Goal: Transaction & Acquisition: Purchase product/service

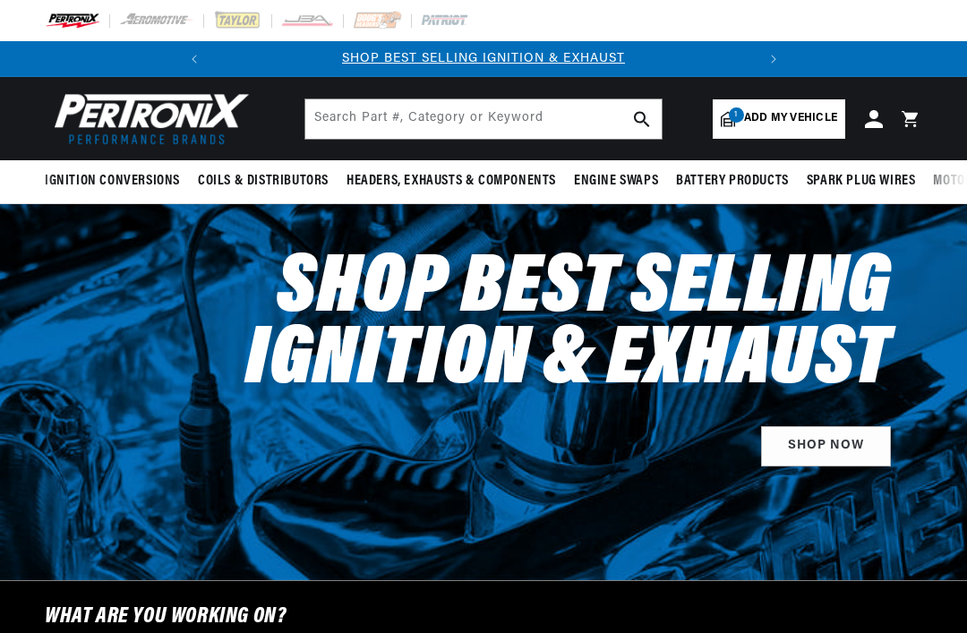
select select "1962"
select select "Oldsmobile"
select select "Super-88"
select select "6.5L"
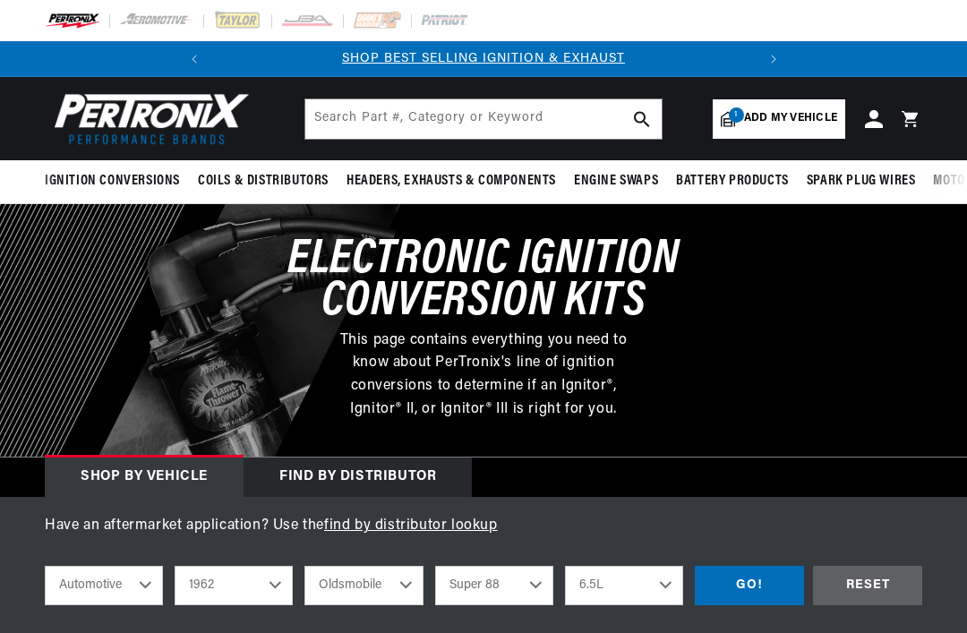
select select "1962"
select select "Oldsmobile"
select select "Super-88"
select select "6.5L"
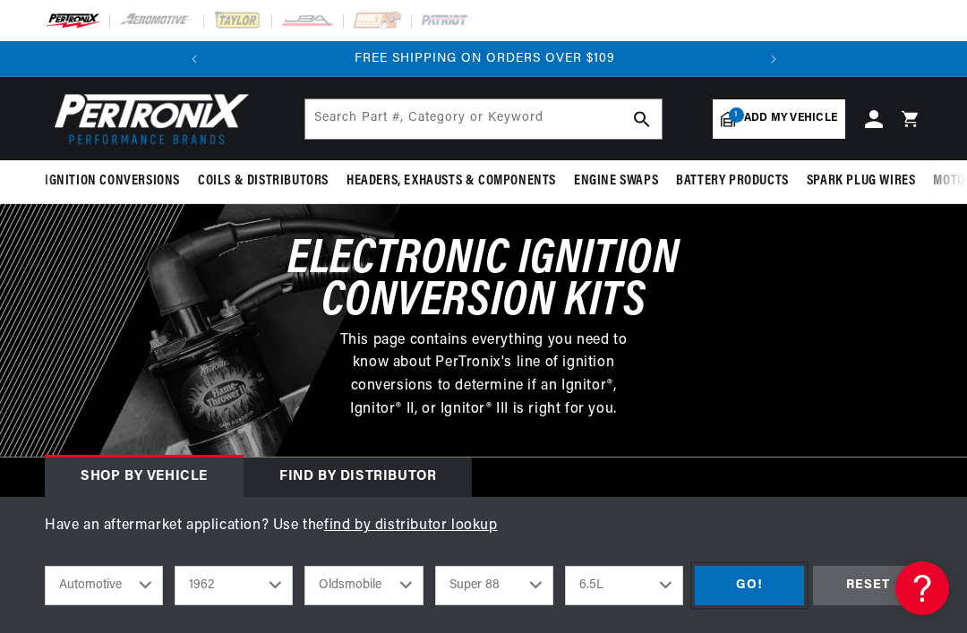
click at [753, 592] on div "GO!" at bounding box center [749, 586] width 109 height 40
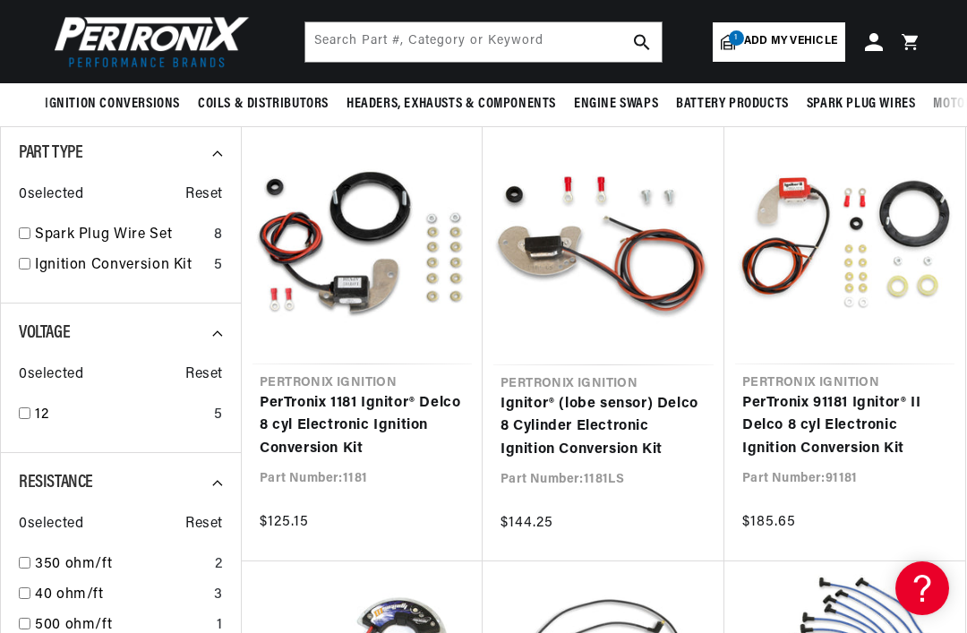
scroll to position [0, 543]
click at [608, 433] on link "Ignitor® (lobe sensor) Delco 8 Cylinder Electronic Ignition Conversion Kit" at bounding box center [604, 427] width 206 height 69
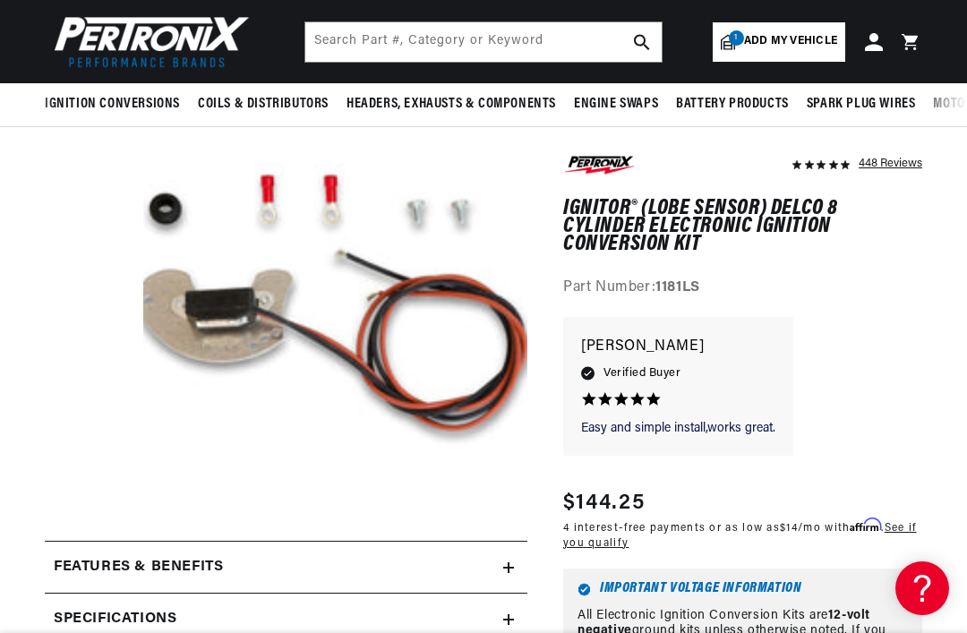
scroll to position [157, 0]
click at [105, 536] on button "Open media 1 in modal" at bounding box center [105, 536] width 0 height 0
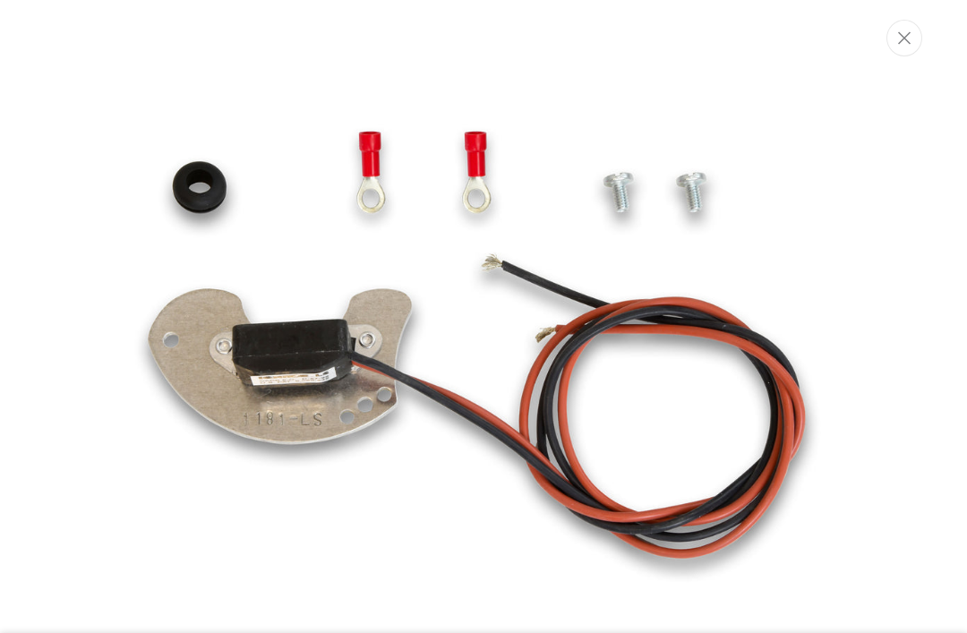
scroll to position [0, 0]
click at [900, 47] on button "Close" at bounding box center [905, 38] width 36 height 37
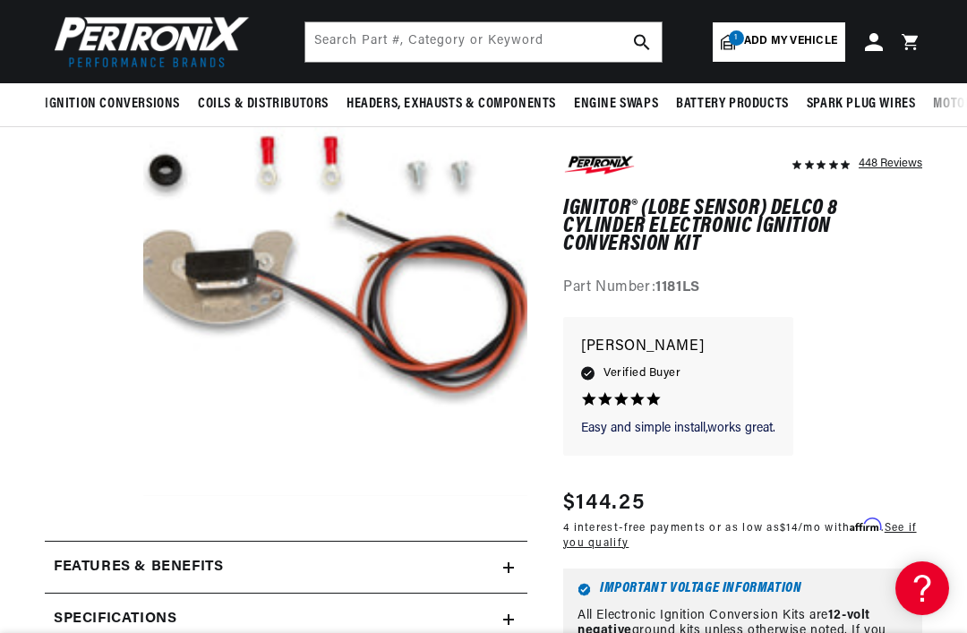
click at [662, 392] on div "5.0 star rating" at bounding box center [678, 399] width 194 height 16
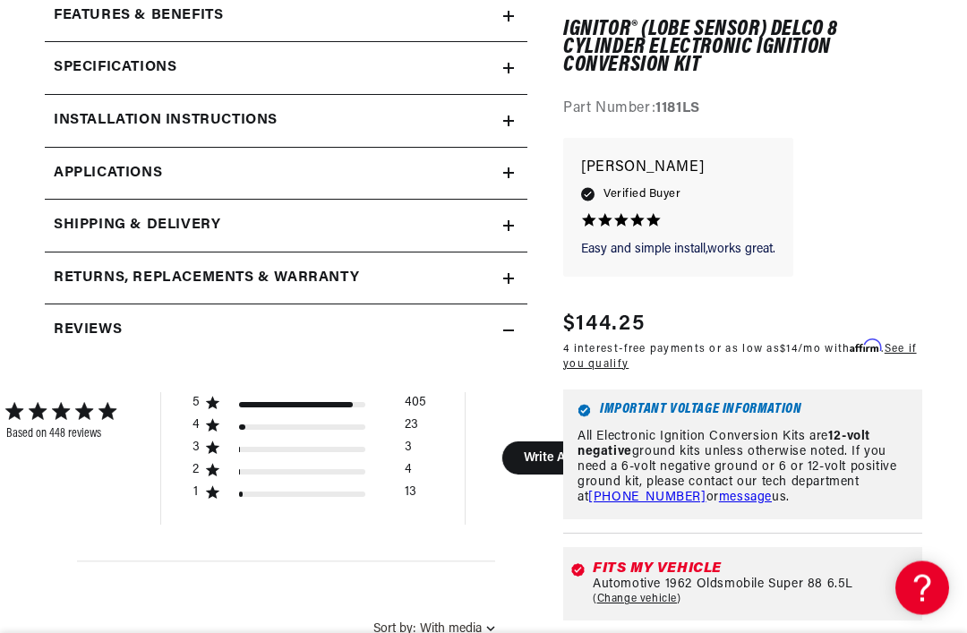
scroll to position [709, 0]
click at [664, 593] on link "Change vehicle" at bounding box center [637, 600] width 89 height 14
select select "1962"
select select "Oldsmobile"
select select "Super-88"
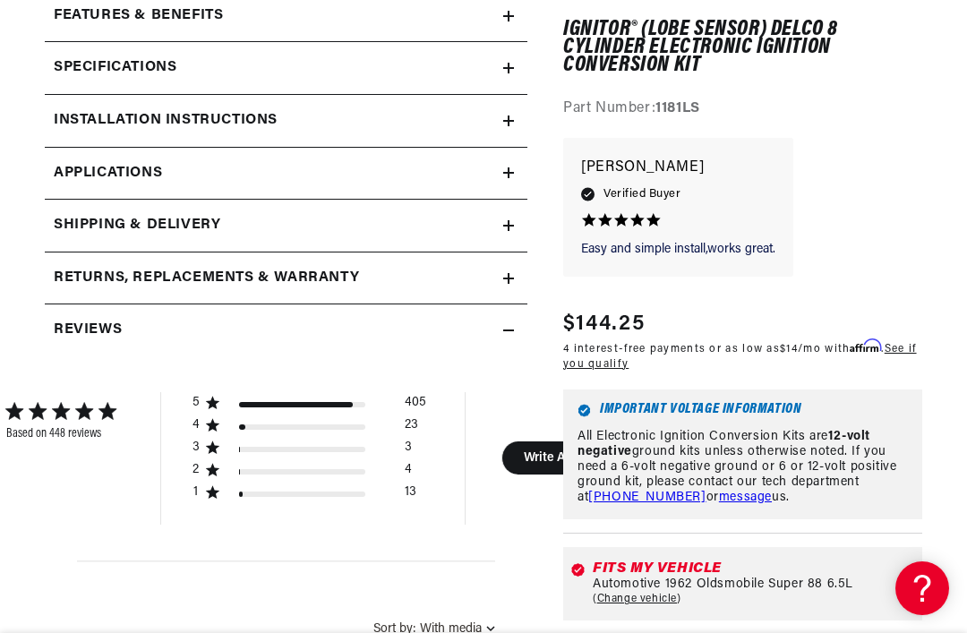
select select "6.5L"
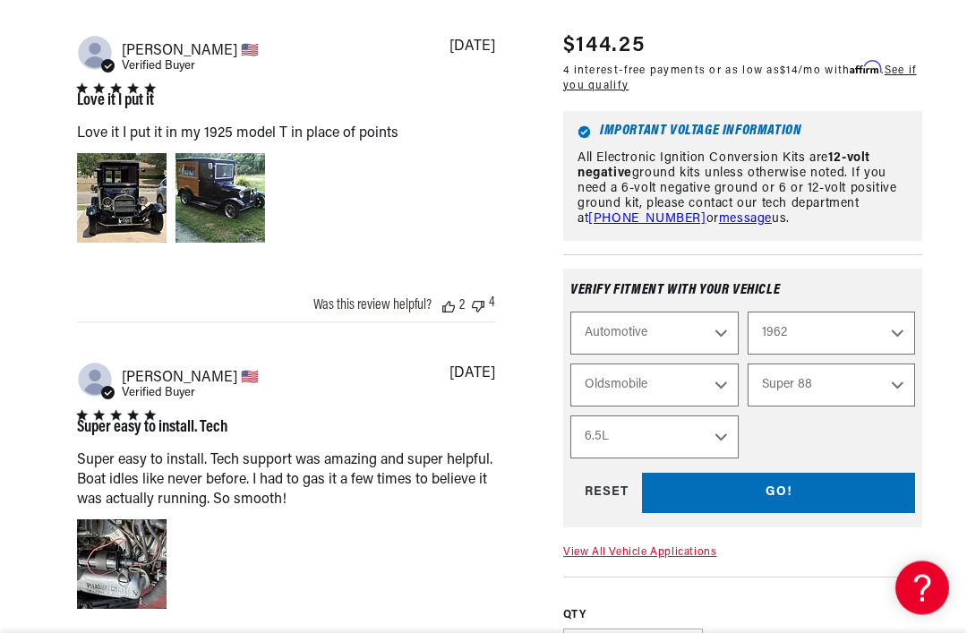
scroll to position [1360, 0]
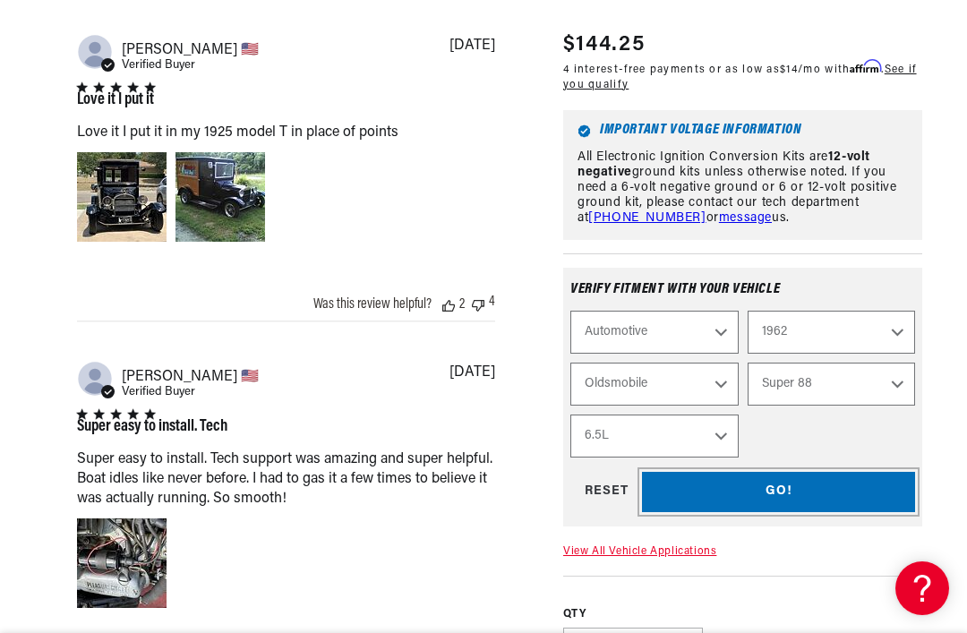
click at [772, 512] on div "GO!" at bounding box center [778, 492] width 273 height 40
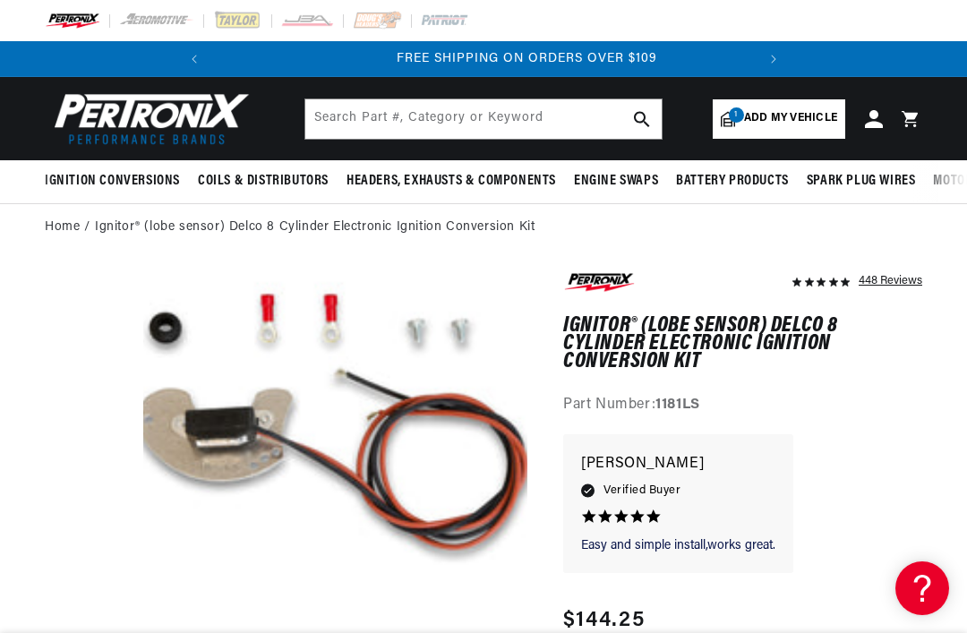
scroll to position [0, 543]
